Goal: Navigation & Orientation: Find specific page/section

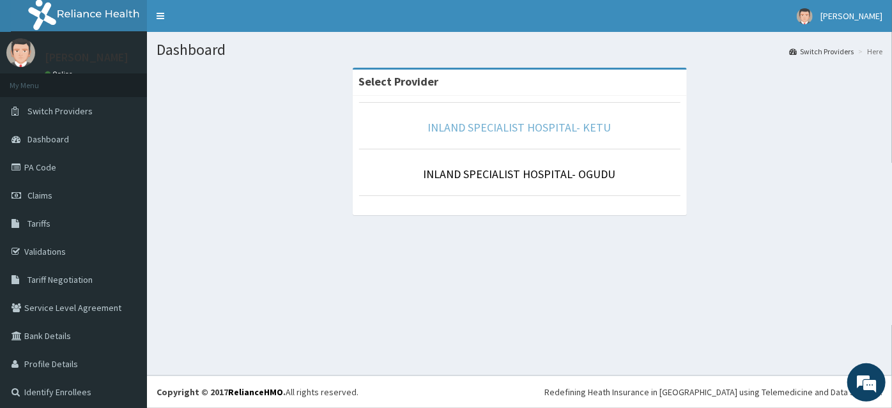
click at [578, 132] on link "INLAND SPECIALIST HOSPITAL- KETU" at bounding box center [519, 127] width 183 height 15
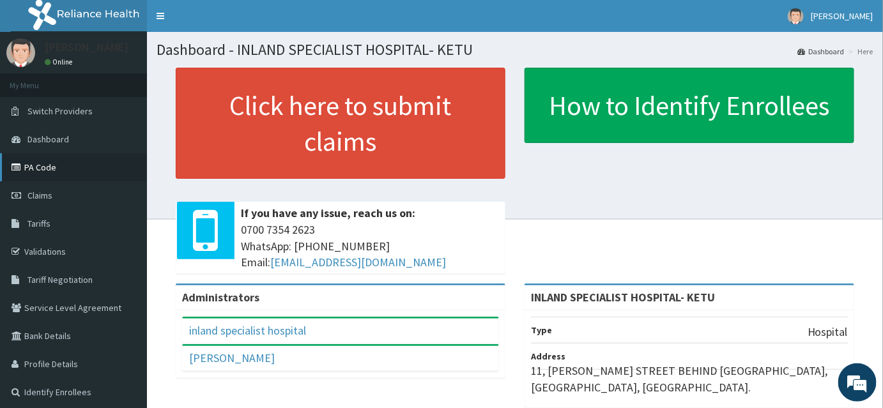
click at [64, 165] on link "PA Code" at bounding box center [73, 167] width 147 height 28
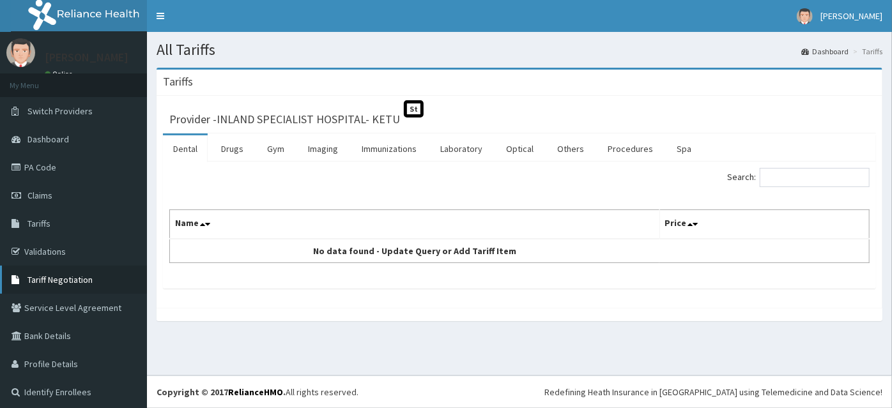
click at [70, 274] on span "Tariff Negotiation" at bounding box center [59, 279] width 65 height 11
